Goal: Task Accomplishment & Management: Manage account settings

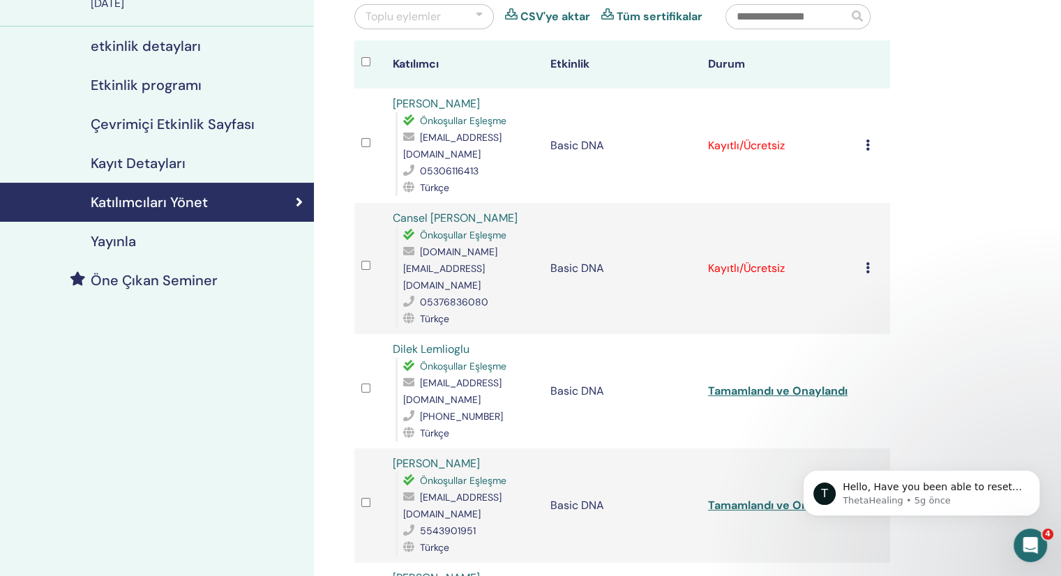
click at [871, 257] on td "Kaydı İptal Et Otomatik onaylama Ücretli Olarak İşaretle Ödenmemiş olarak işare…" at bounding box center [874, 268] width 31 height 131
click at [868, 262] on icon at bounding box center [868, 267] width 4 height 11
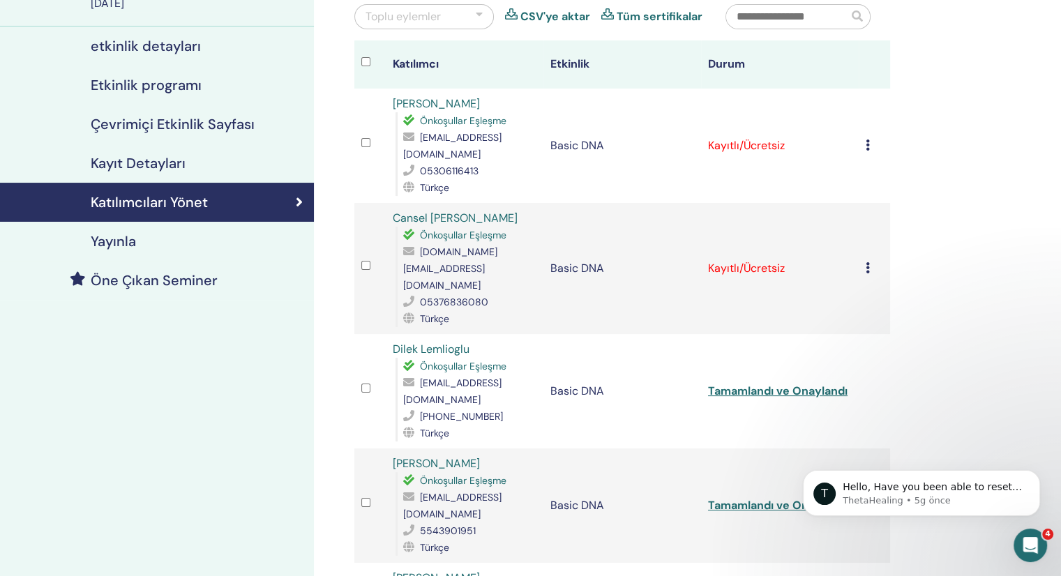
click at [866, 260] on div "Kaydı İptal Et Otomatik onaylama Ücretli Olarak İşaretle Ödenmemiş olarak işare…" at bounding box center [874, 268] width 17 height 17
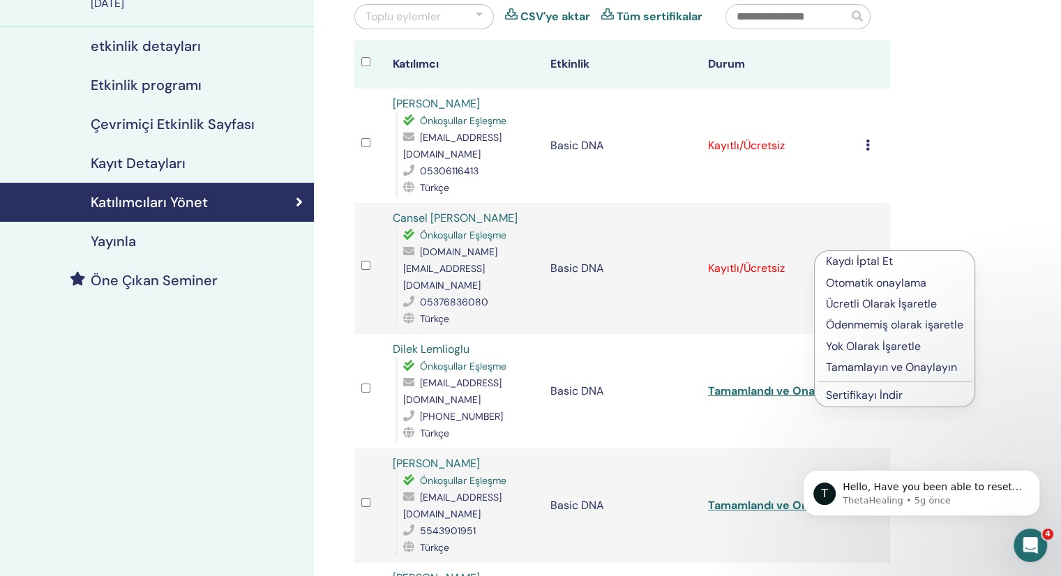
click at [872, 379] on ul "Kaydı İptal Et Otomatik onaylama Ücretli Olarak İşaretle Ödenmemiş olarak işare…" at bounding box center [895, 329] width 160 height 156
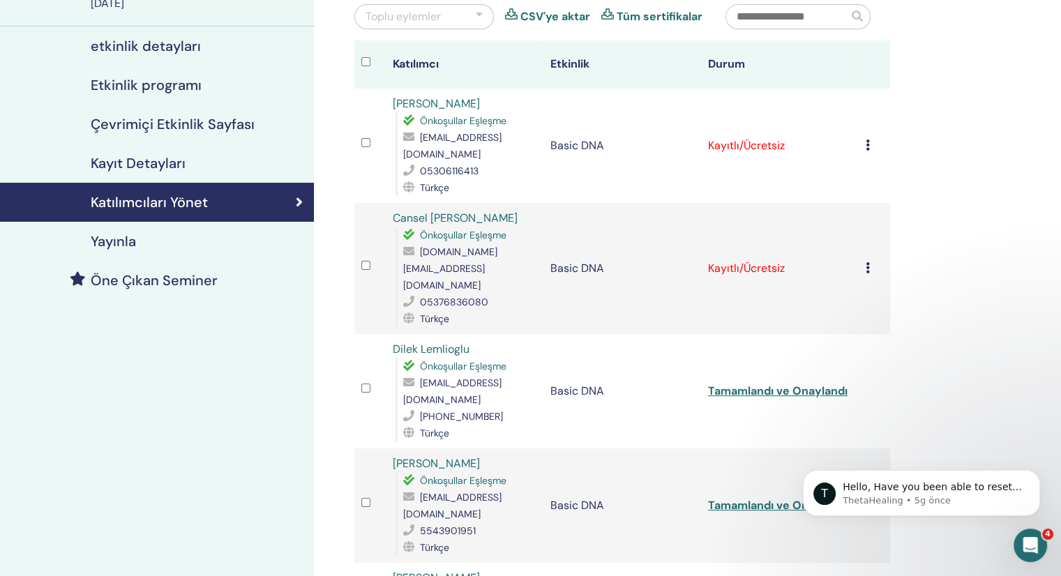
scroll to position [140, 0]
click at [871, 260] on div "Kaydı İptal Et Otomatik onaylama Ücretli Olarak İşaretle Ödenmemiş olarak işare…" at bounding box center [874, 268] width 17 height 17
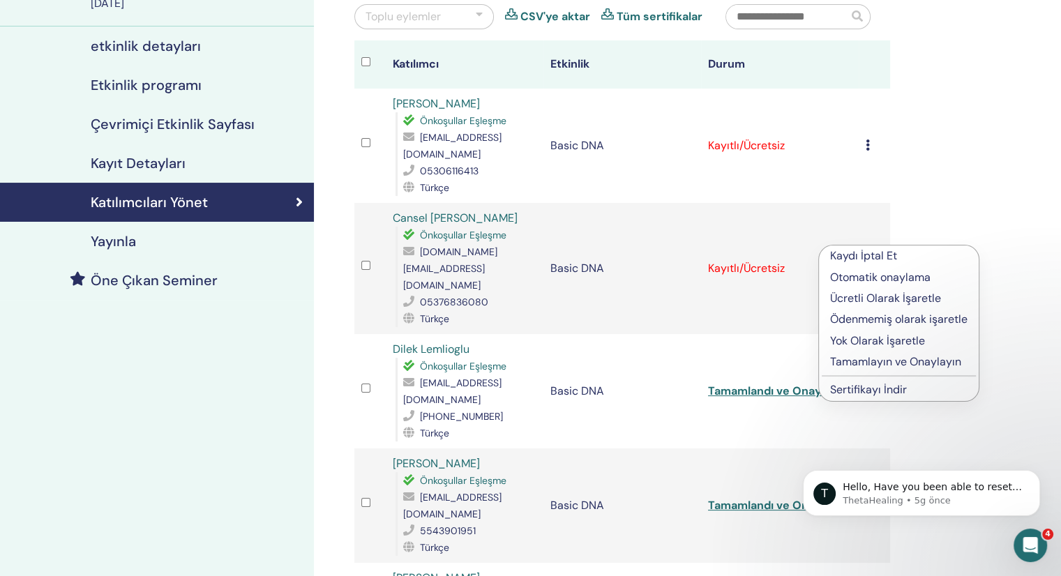
click at [834, 361] on p "Tamamlayın ve Onaylayın" at bounding box center [898, 362] width 137 height 17
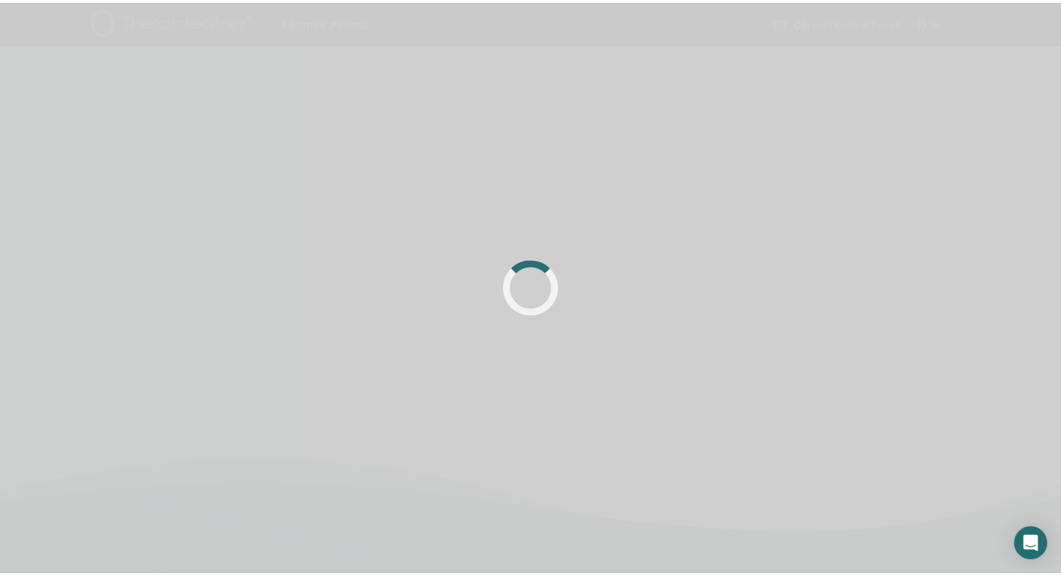
scroll to position [140, 0]
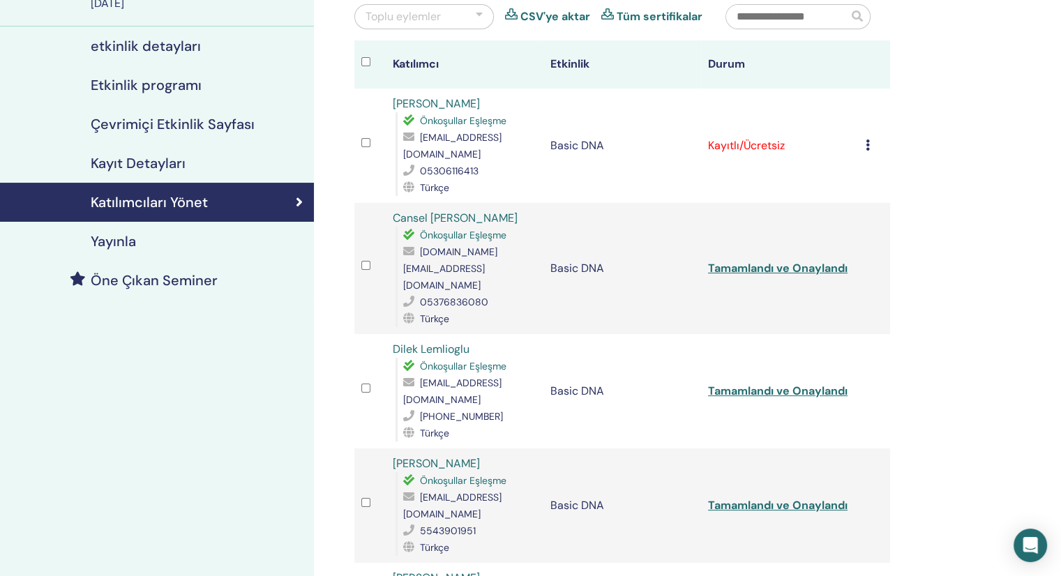
click at [870, 140] on div "Kaydı İptal Et Otomatik onaylama Ücretli Olarak İşaretle Ödenmemiş olarak işare…" at bounding box center [874, 145] width 17 height 17
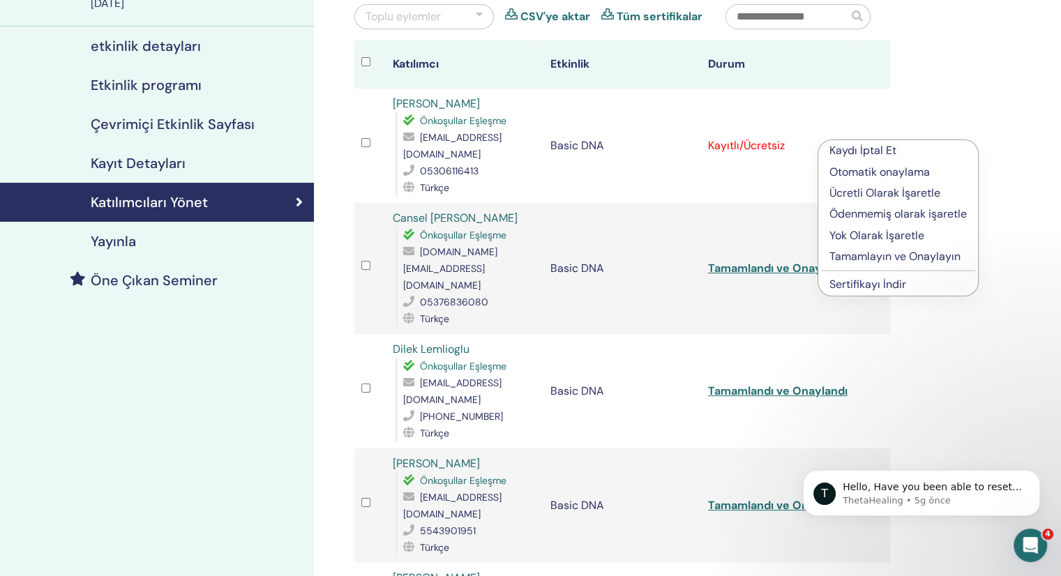
scroll to position [0, 0]
click at [885, 270] on hr at bounding box center [898, 270] width 154 height 1
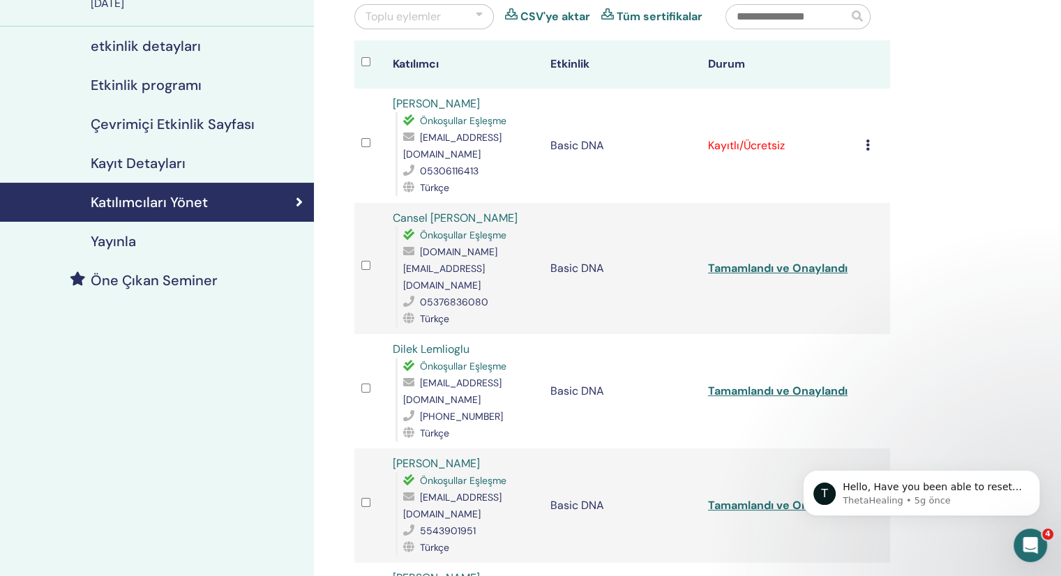
click at [864, 142] on td "Kaydı İptal Et Otomatik onaylama Ücretli Olarak İşaretle Ödenmemiş olarak işare…" at bounding box center [874, 146] width 31 height 114
click at [871, 146] on td "Kaydı İptal Et Otomatik onaylama Ücretli Olarak İşaretle Ödenmemiş olarak işare…" at bounding box center [874, 146] width 31 height 114
click at [868, 140] on icon at bounding box center [868, 145] width 4 height 11
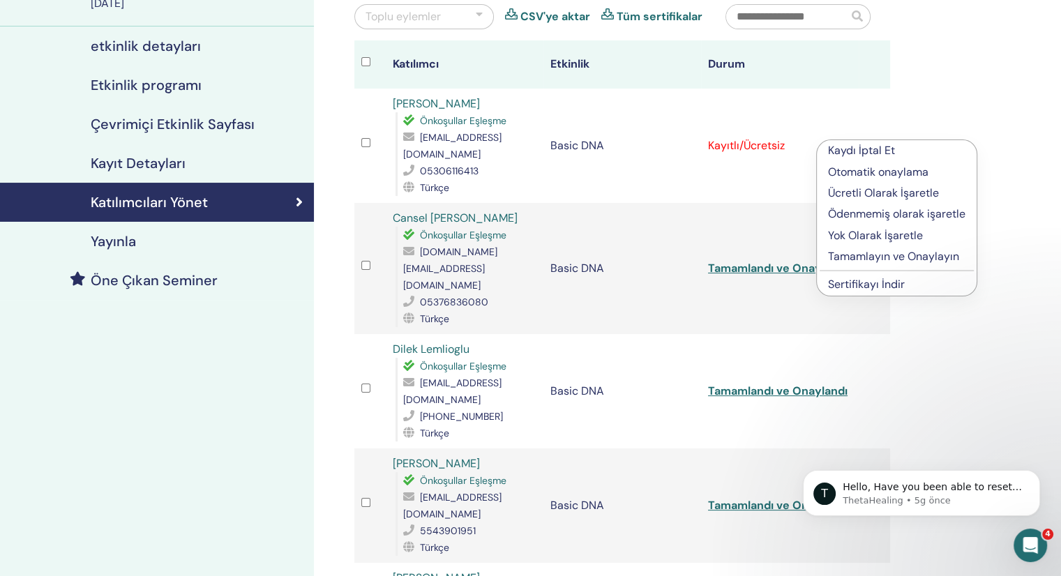
click at [865, 258] on p "Tamamlayın ve Onaylayın" at bounding box center [896, 256] width 137 height 17
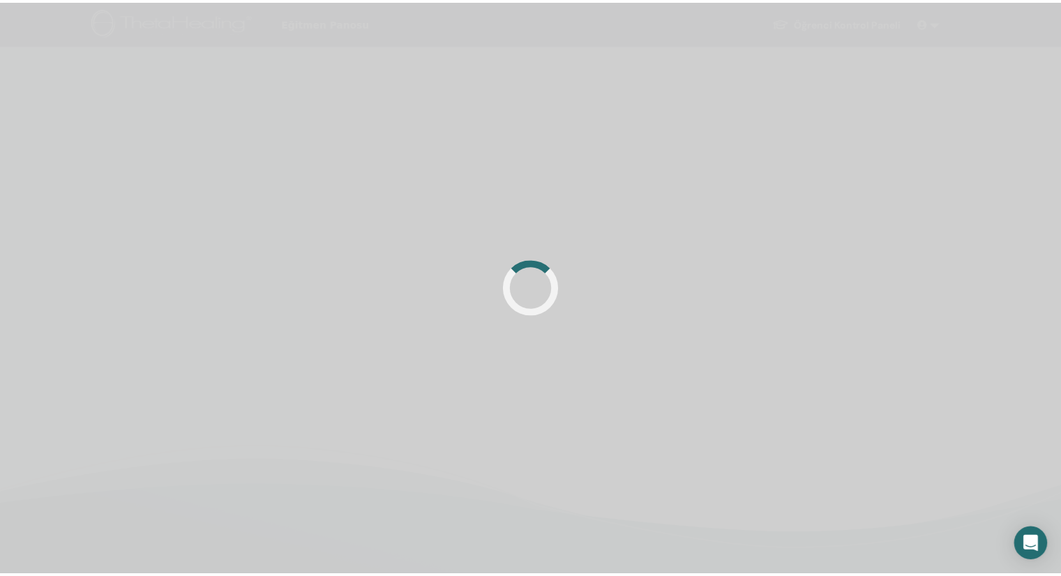
scroll to position [140, 0]
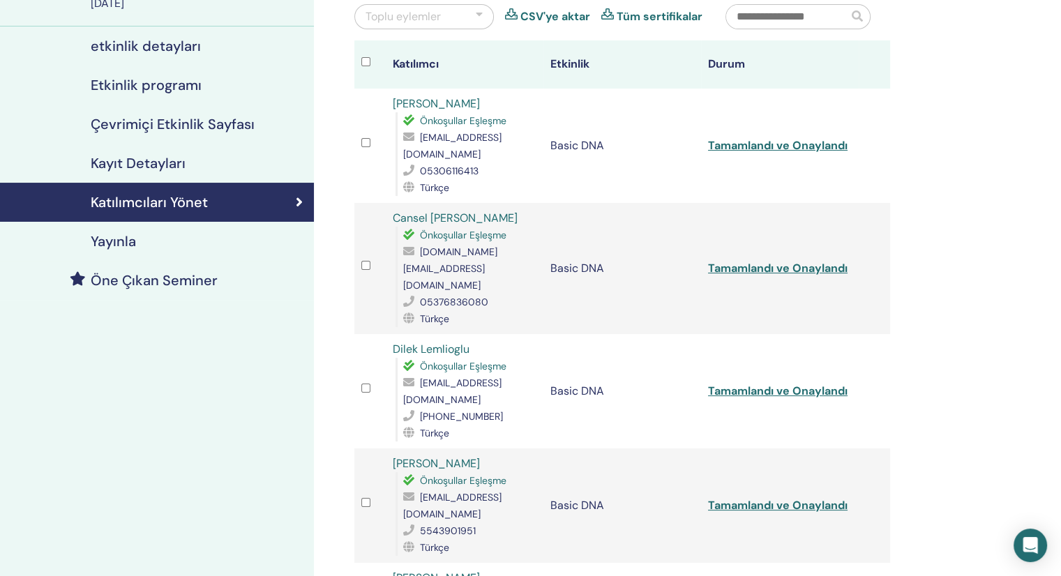
drag, startPoint x: 527, startPoint y: 204, endPoint x: 395, endPoint y: 197, distance: 132.7
click at [395, 210] on div "Cansel Sermet Kilincaslan Önkoşullar Eşleşme cansel.kilincaslan.ck@gmail.com 05…" at bounding box center [465, 268] width 144 height 117
copy link "Cansel Sermet Kilincaslan"
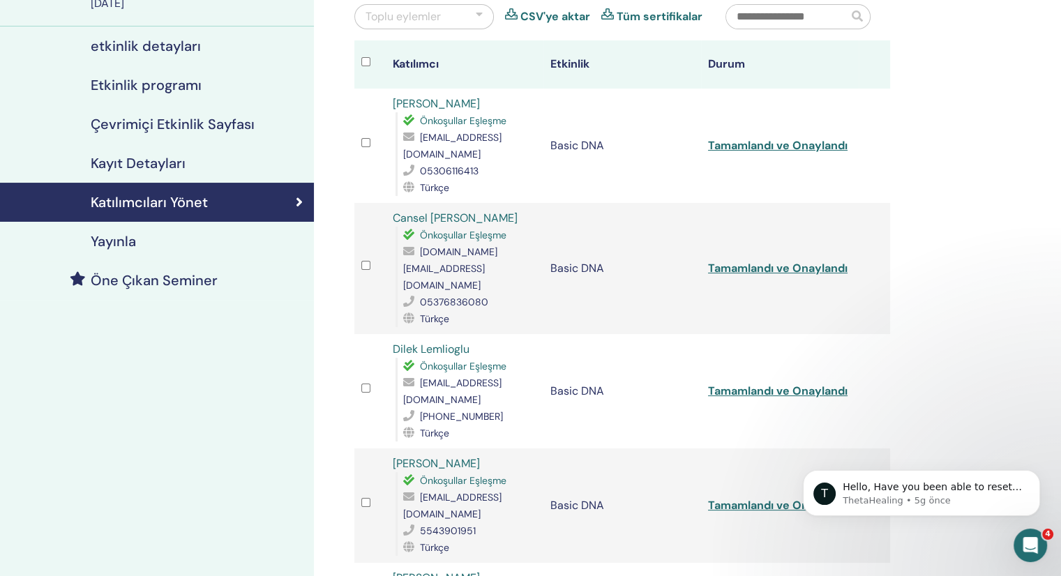
drag, startPoint x: 486, startPoint y: 105, endPoint x: 391, endPoint y: 97, distance: 95.9
click at [391, 97] on td "Naciye Özkardeş Önkoşullar Eşleşme naciye.akinay@gmail.com 05306116413 Türkçe" at bounding box center [465, 146] width 158 height 114
copy link "[PERSON_NAME]"
click at [628, 216] on td "Basic DNA" at bounding box center [622, 268] width 158 height 131
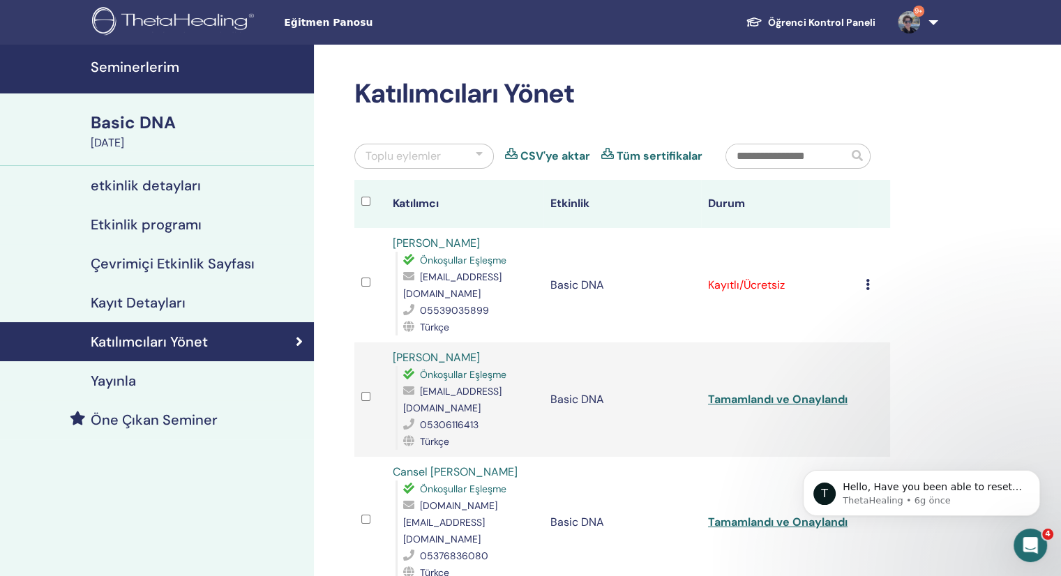
click at [869, 282] on icon at bounding box center [868, 284] width 4 height 11
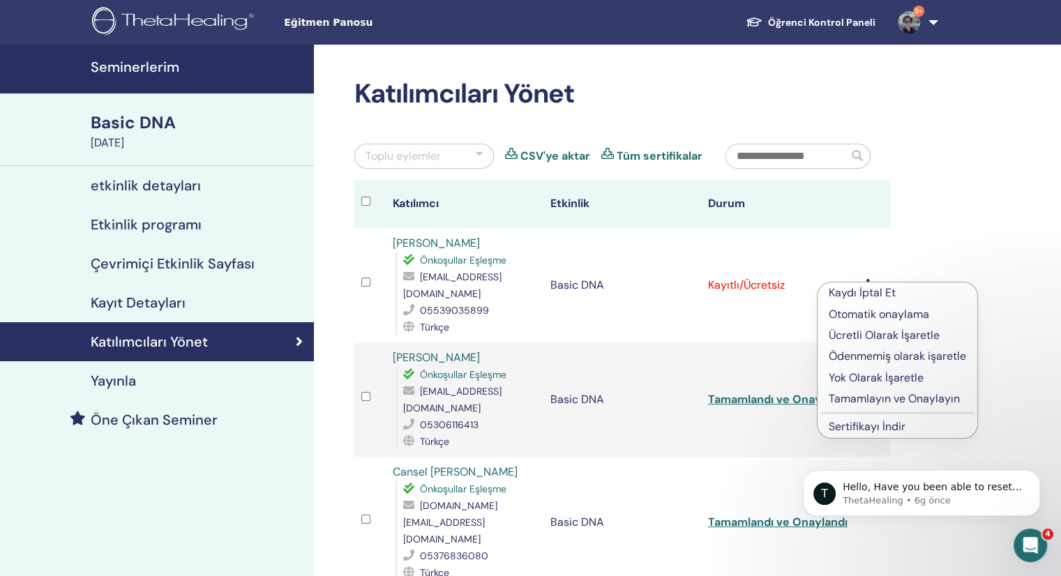
click at [874, 407] on li "Tamamlayın ve Onaylayın" at bounding box center [898, 399] width 160 height 21
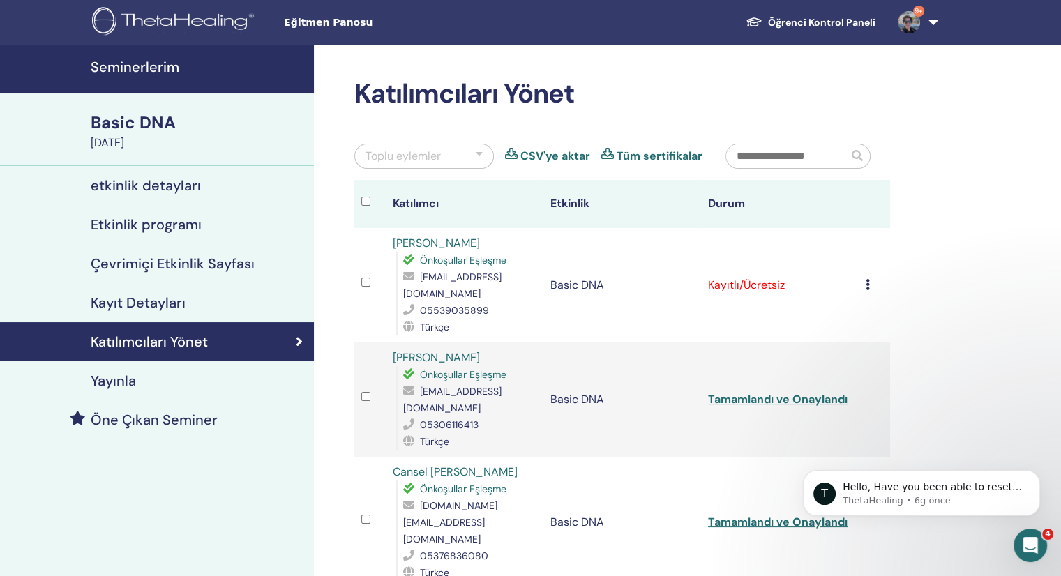
click at [868, 283] on div "Kaydı İptal Et Otomatik onaylama Ücretli Olarak İşaretle Ödenmemiş olarak işare…" at bounding box center [874, 285] width 17 height 17
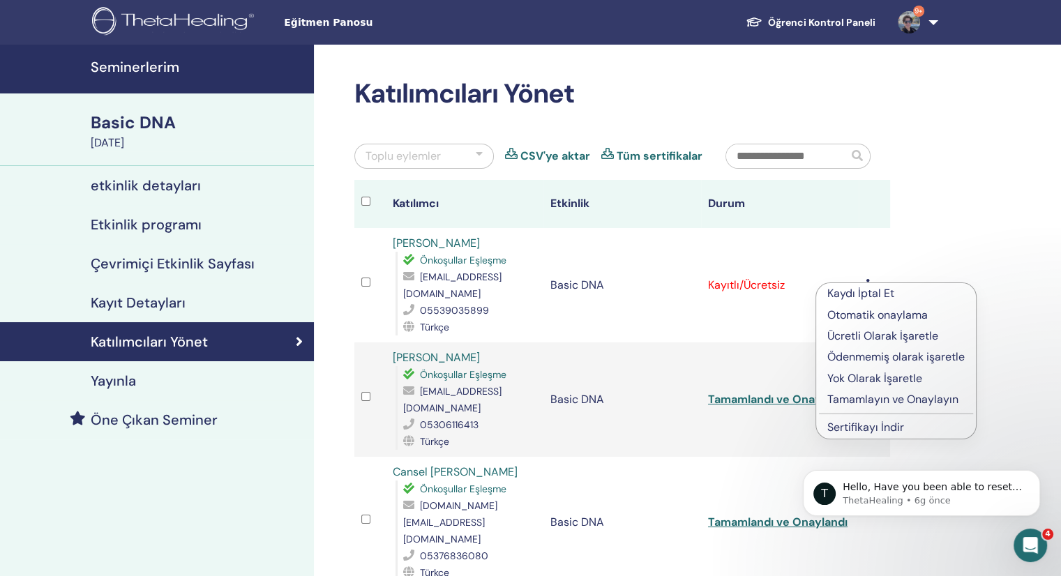
click at [848, 403] on p "Tamamlayın ve Onaylayın" at bounding box center [895, 399] width 137 height 17
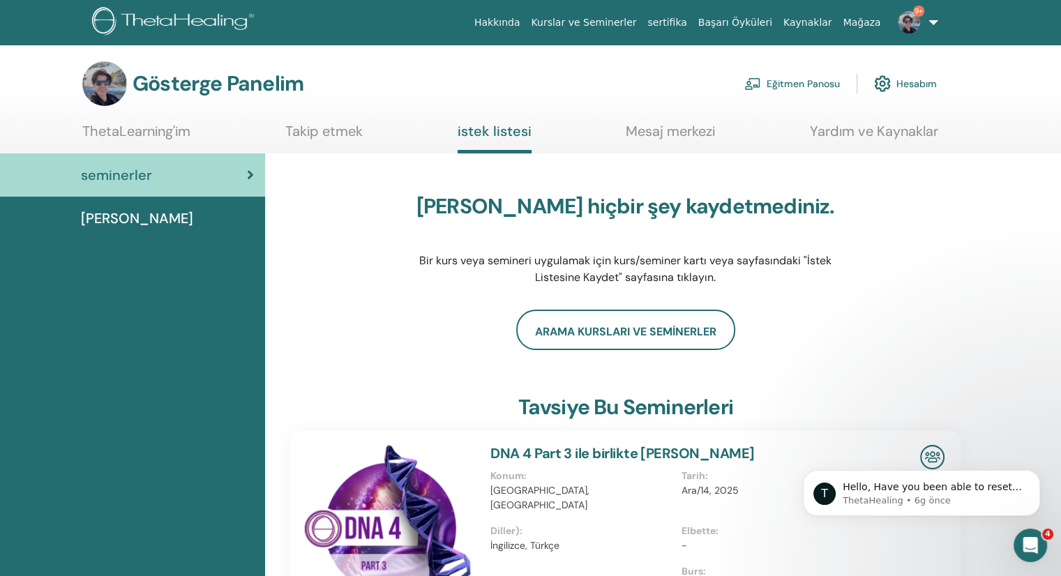
click at [781, 87] on font "Eğitmen Panosu" at bounding box center [803, 84] width 73 height 13
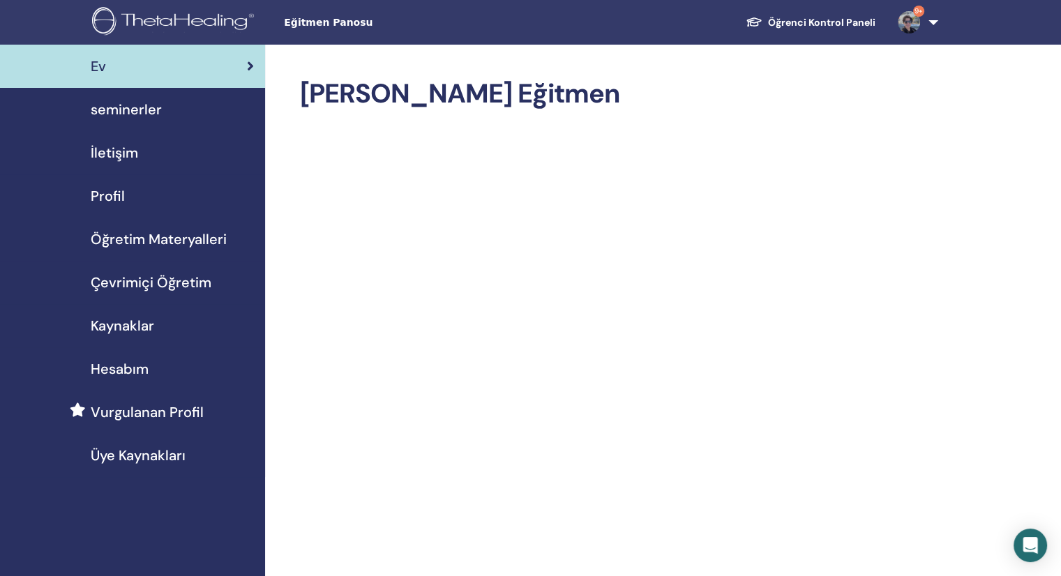
click at [142, 121] on link "seminerler" at bounding box center [132, 109] width 265 height 43
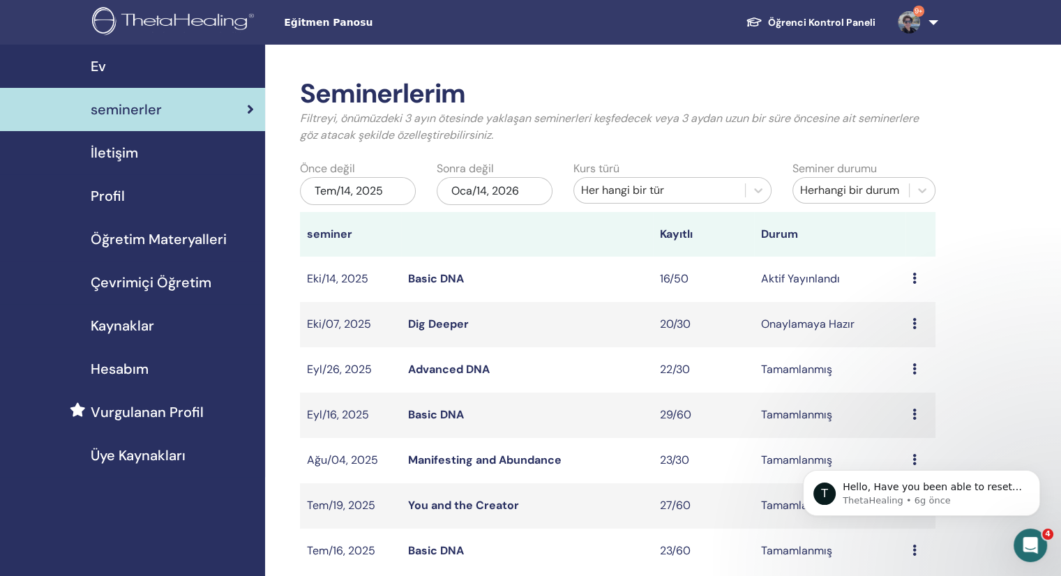
click at [430, 279] on link "Basic DNA" at bounding box center [436, 278] width 56 height 15
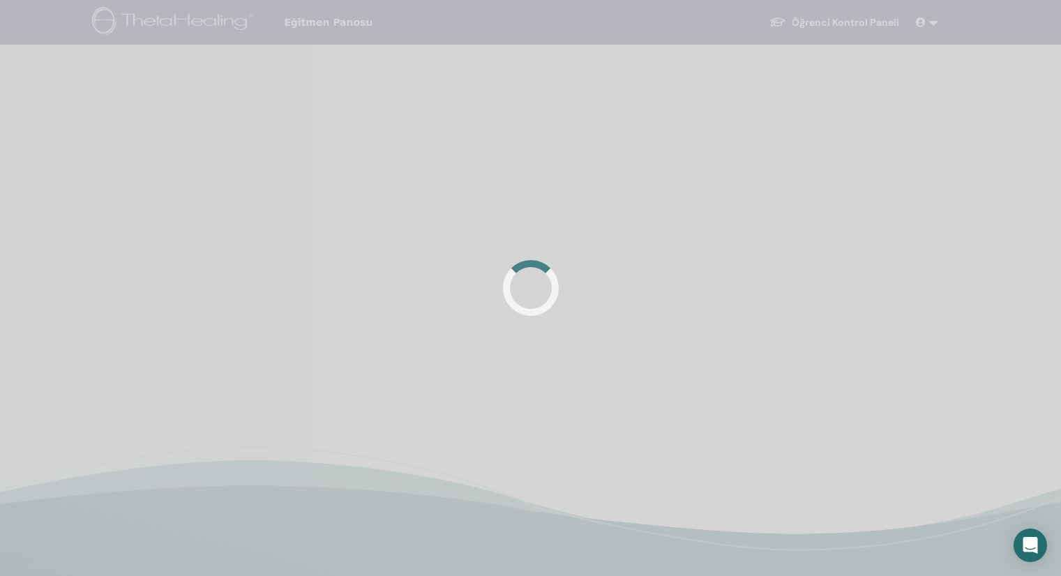
click at [430, 280] on div at bounding box center [530, 288] width 1061 height 576
